Goal: Check status: Check status

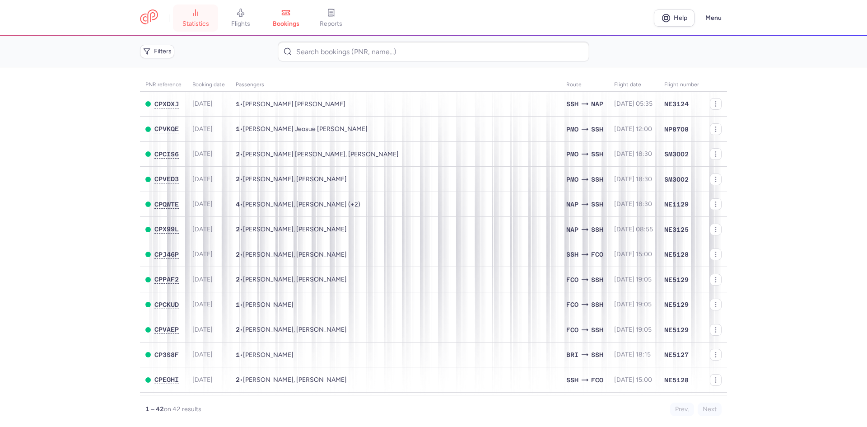
click at [194, 11] on icon at bounding box center [195, 12] width 9 height 9
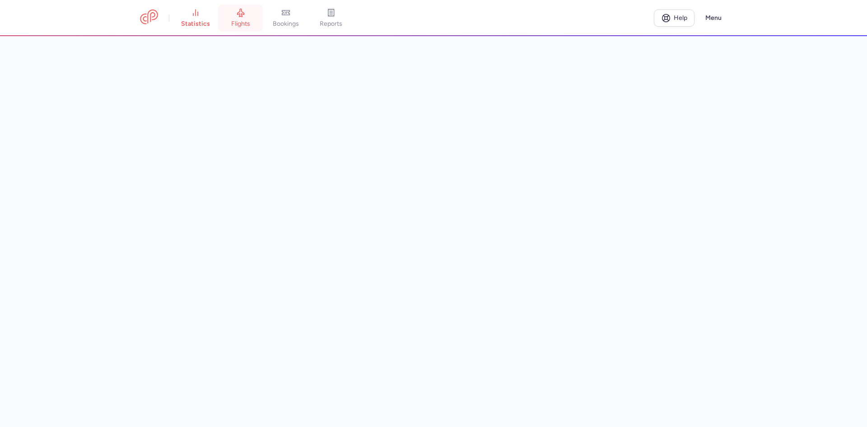
click at [248, 14] on link "flights" at bounding box center [240, 18] width 45 height 20
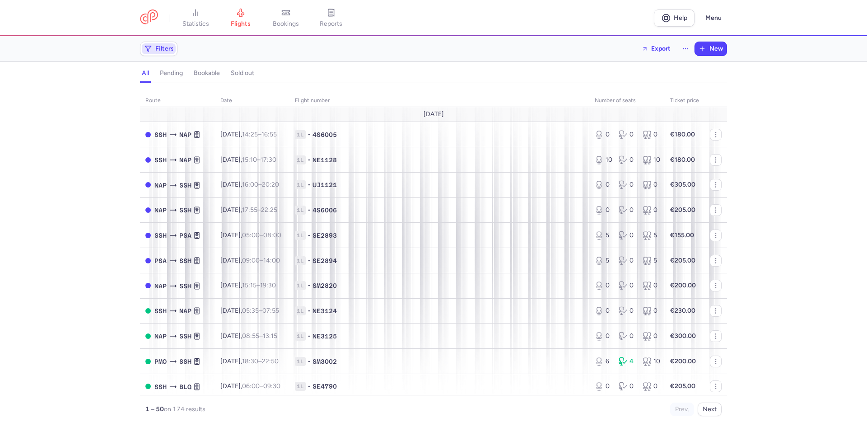
click at [164, 48] on span "Filters" at bounding box center [164, 48] width 19 height 7
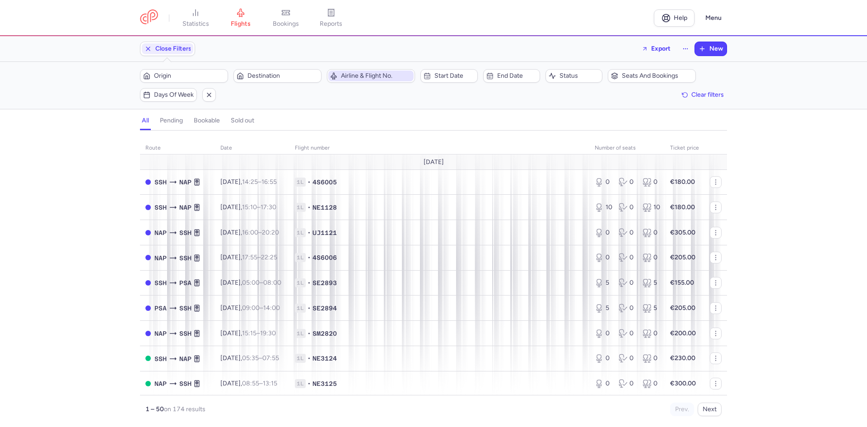
click at [364, 72] on span "Airline & Flight No." at bounding box center [376, 75] width 71 height 7
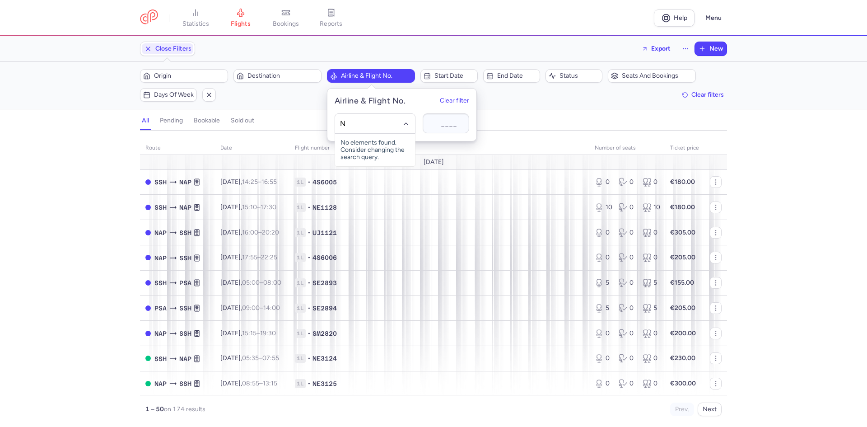
type input "NE"
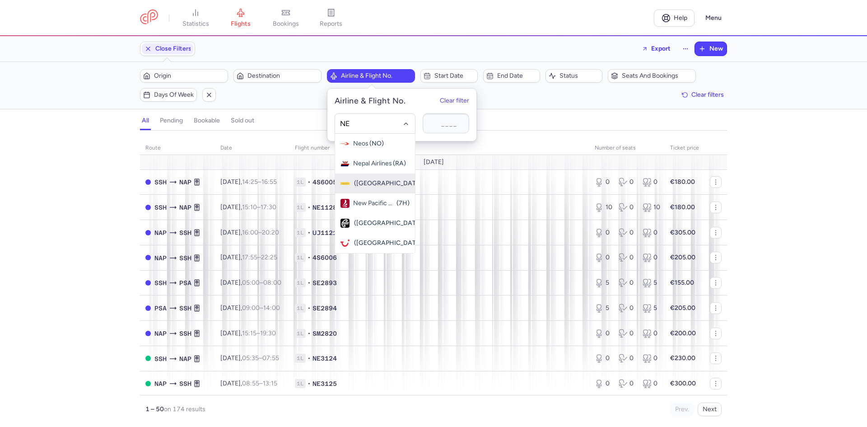
click at [353, 182] on span "Nesma Airlines" at bounding box center [353, 183] width 0 height 7
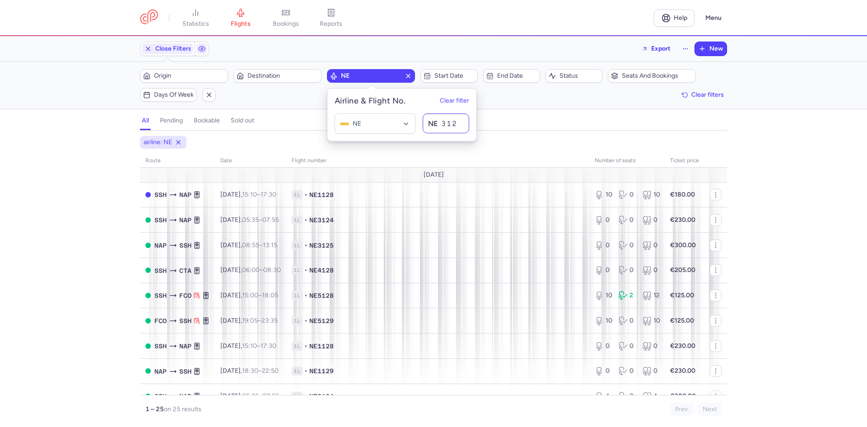
type input "3126"
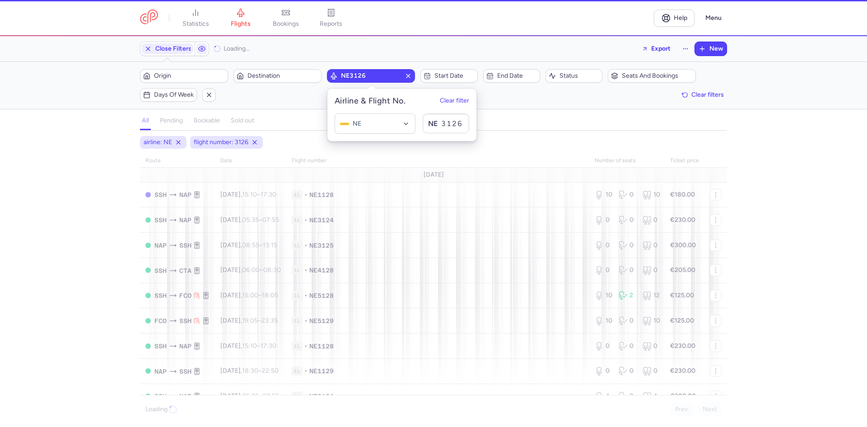
click at [545, 145] on div "airline: NE flight number: 3126" at bounding box center [433, 142] width 591 height 16
